Goal: Task Accomplishment & Management: Use online tool/utility

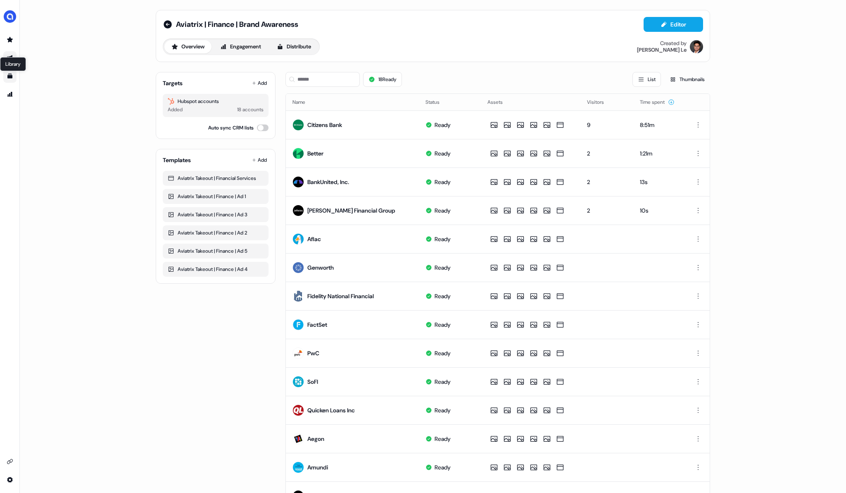
click at [12, 77] on icon "Go to templates" at bounding box center [9, 76] width 5 height 5
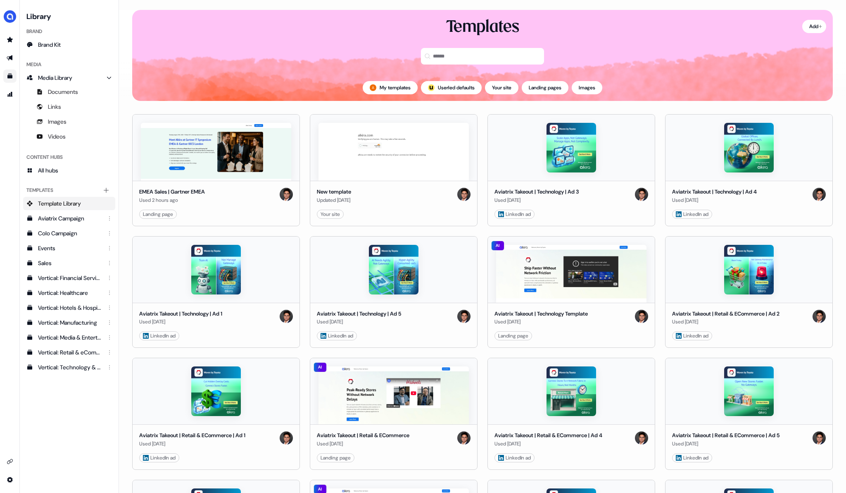
click at [10, 80] on link "Go to templates" at bounding box center [9, 75] width 13 height 13
click at [10, 38] on icon "Go to prospects" at bounding box center [10, 39] width 6 height 5
click at [8, 17] on img "side nav menu" at bounding box center [9, 16] width 13 height 13
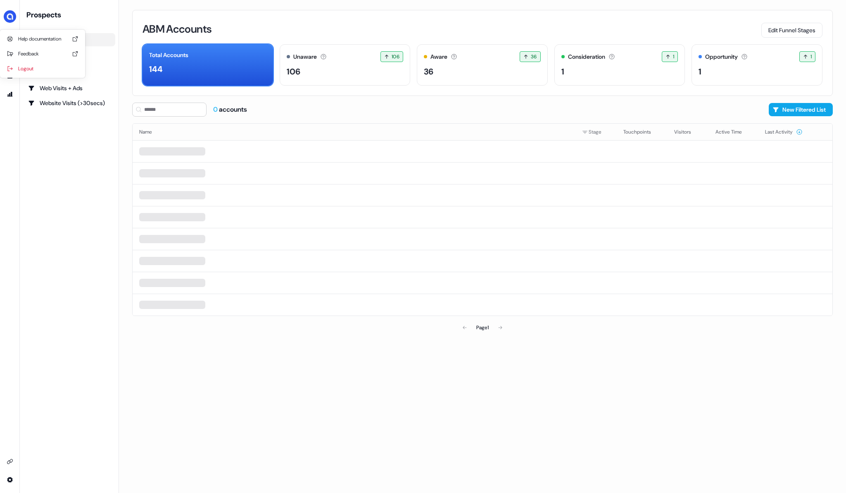
click at [52, 181] on div "Prospects ABM Accounts All Accounts Filtered lists Web Visits + Ads Website Vis…" at bounding box center [69, 246] width 92 height 473
click at [10, 54] on link "Outbound Outbound" at bounding box center [9, 57] width 13 height 13
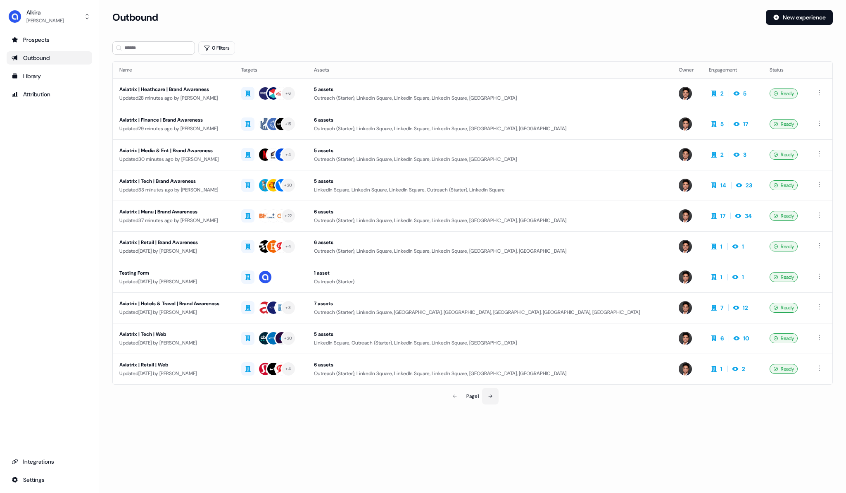
click at [490, 395] on icon at bounding box center [490, 395] width 5 height 5
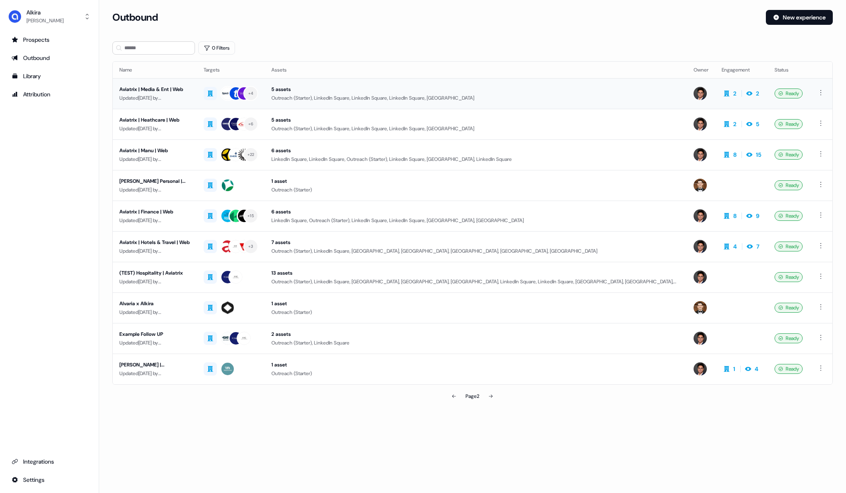
click at [179, 92] on div "Aviatrix | Media & Ent | Web" at bounding box center [154, 89] width 71 height 8
click at [173, 91] on div "Aviatrix | Media & Ent | Web" at bounding box center [154, 89] width 71 height 8
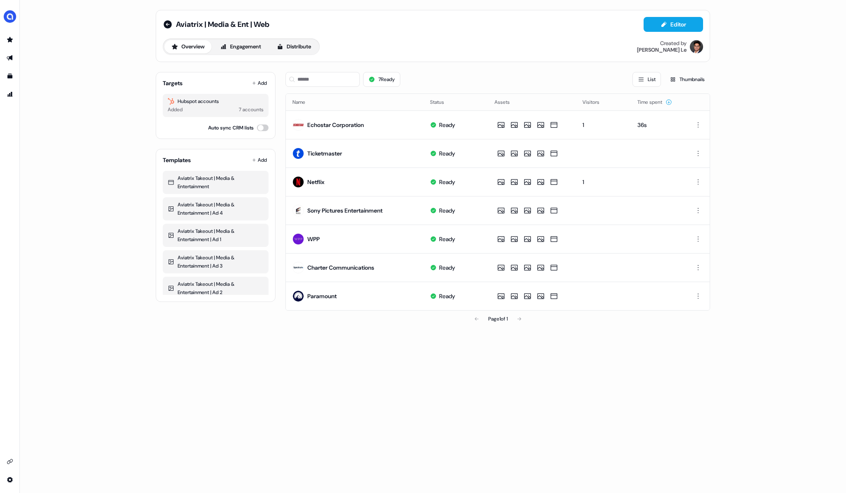
click at [299, 53] on div "Overview Engagement Distribute" at bounding box center [241, 46] width 157 height 17
click at [299, 51] on button "Distribute" at bounding box center [294, 46] width 48 height 13
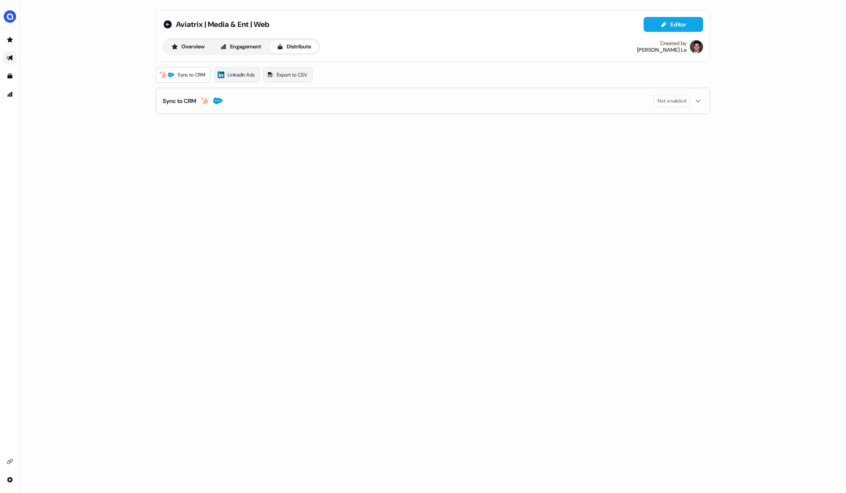
click at [189, 99] on div "Sync to CRM" at bounding box center [179, 101] width 33 height 8
click at [167, 121] on button "enable-crm-asset-sync" at bounding box center [170, 122] width 15 height 8
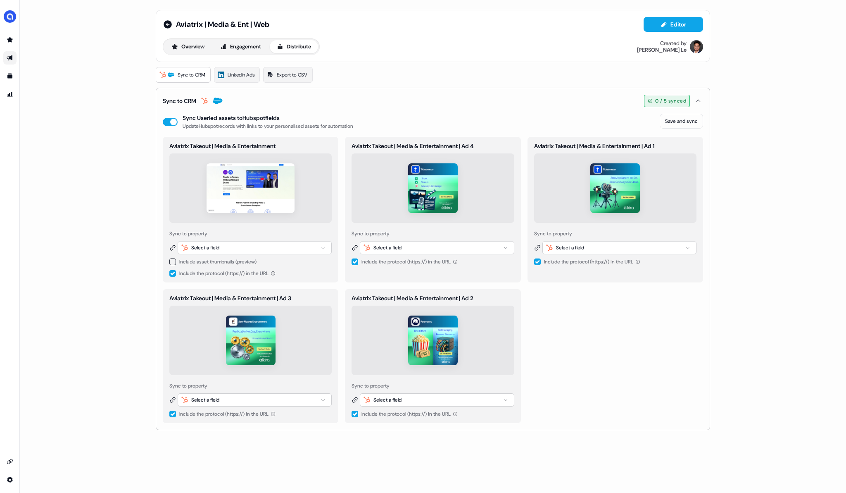
click at [250, 251] on div "Select a field" at bounding box center [255, 247] width 154 height 13
type input "****"
click at [283, 295] on span "userled_landing_page_url" at bounding box center [272, 292] width 56 height 8
click at [174, 261] on button "button" at bounding box center [172, 261] width 7 height 7
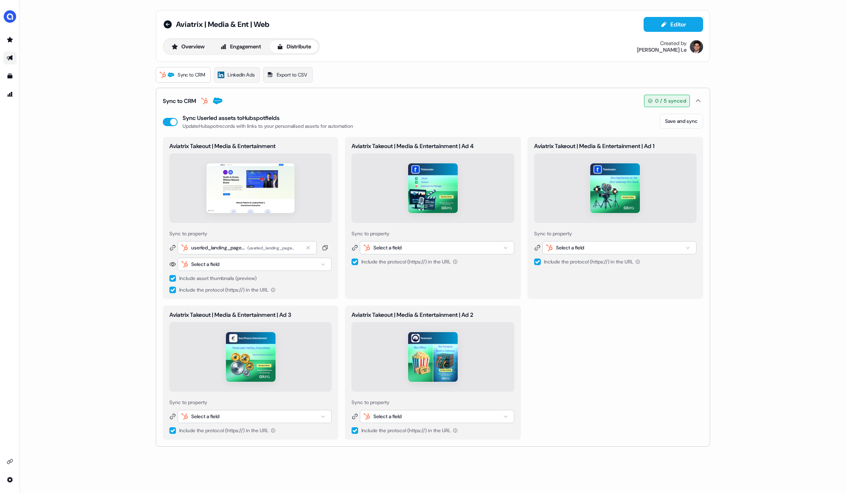
click at [218, 265] on div "Select a field" at bounding box center [205, 264] width 28 height 8
type input "****"
click at [273, 326] on span "userled_thumbnail_url" at bounding box center [267, 322] width 47 height 8
click at [174, 289] on button "button" at bounding box center [172, 289] width 7 height 7
click at [672, 121] on button "Save and sync" at bounding box center [681, 121] width 43 height 15
